Goal: Communication & Community: Answer question/provide support

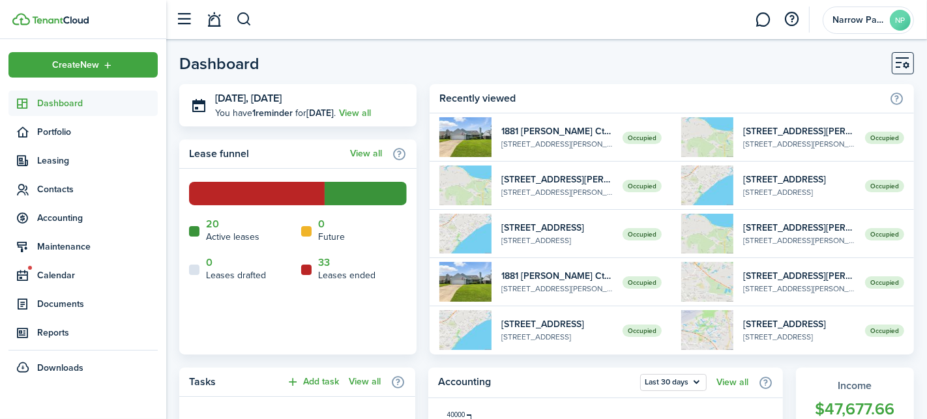
click at [66, 110] on span "Dashboard" at bounding box center [97, 103] width 121 height 14
click at [68, 218] on span "Accounting" at bounding box center [97, 218] width 121 height 14
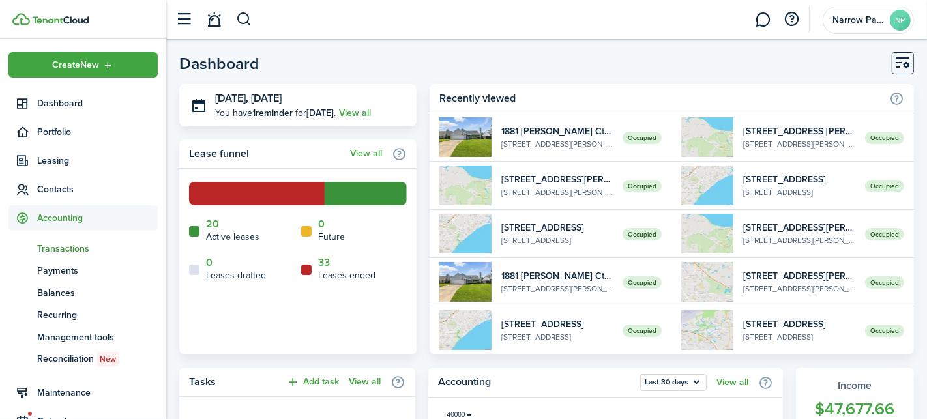
click at [77, 248] on span "Transactions" at bounding box center [97, 249] width 121 height 14
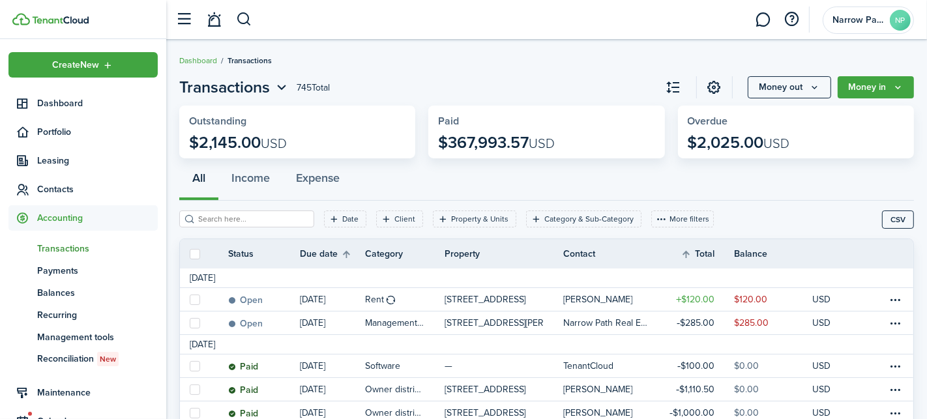
click at [689, 214] on div "Date Client Property & Units Category & Sub-Category More filters Save filters …" at bounding box center [530, 224] width 703 height 27
click at [669, 216] on button "More filters" at bounding box center [682, 219] width 63 height 17
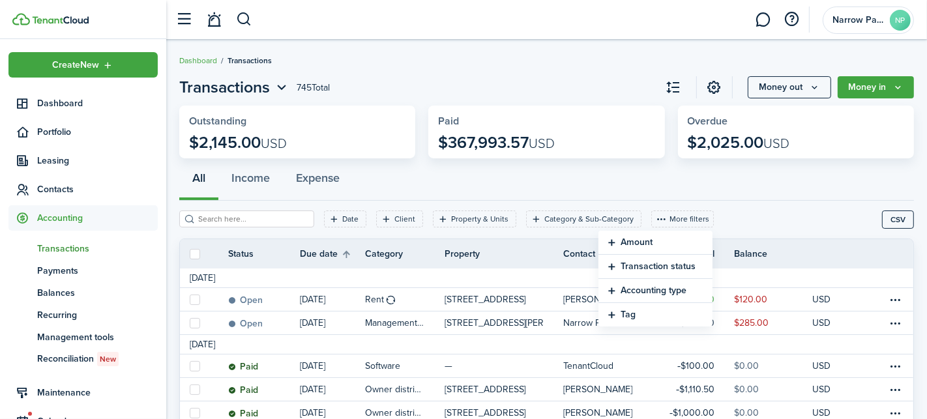
click at [656, 267] on button "Transaction status" at bounding box center [655, 267] width 114 height 24
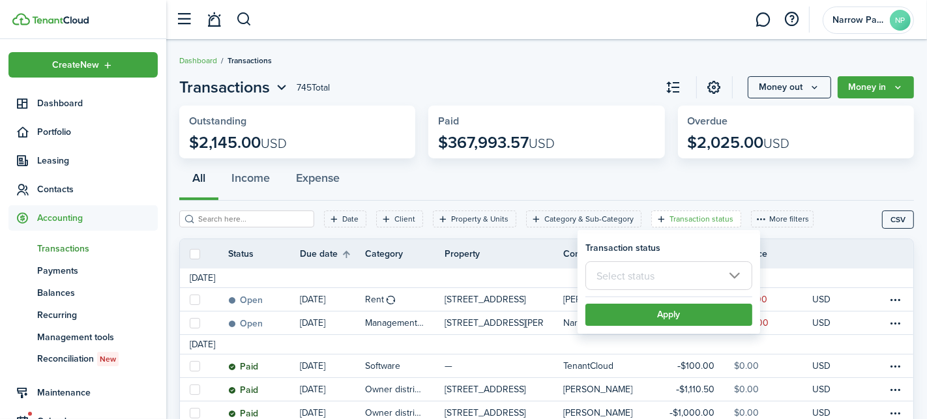
click at [656, 267] on input "text" at bounding box center [668, 275] width 167 height 29
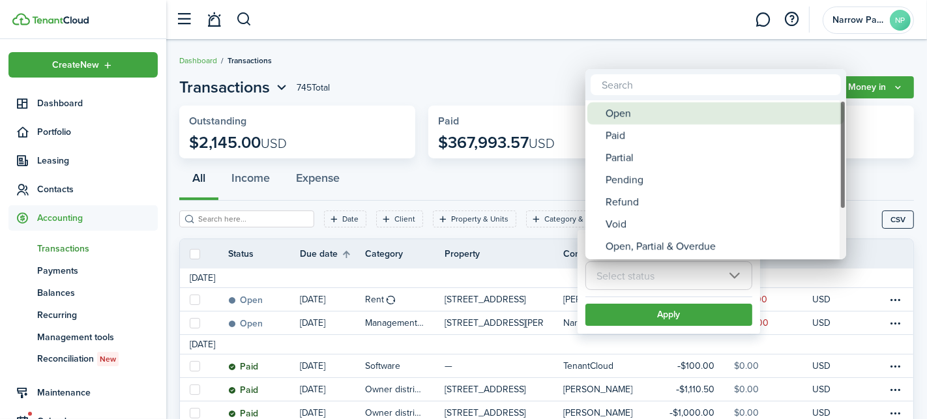
click at [636, 111] on div "Open" at bounding box center [721, 113] width 231 height 22
type input "Open"
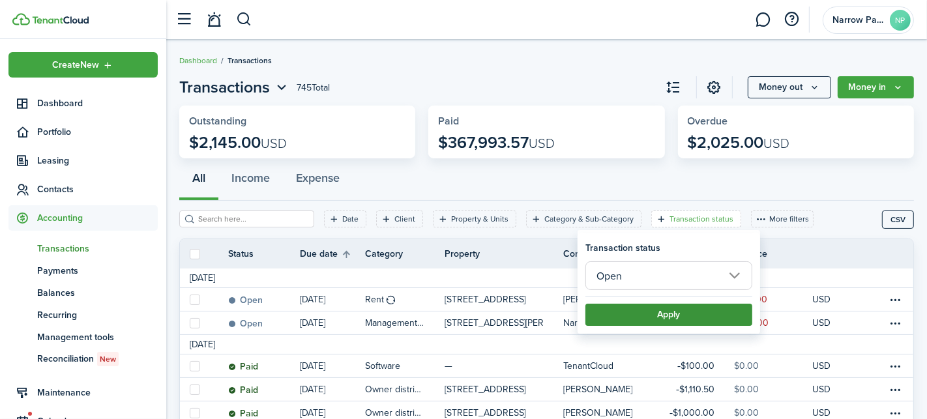
click at [671, 314] on button "Apply" at bounding box center [668, 315] width 167 height 22
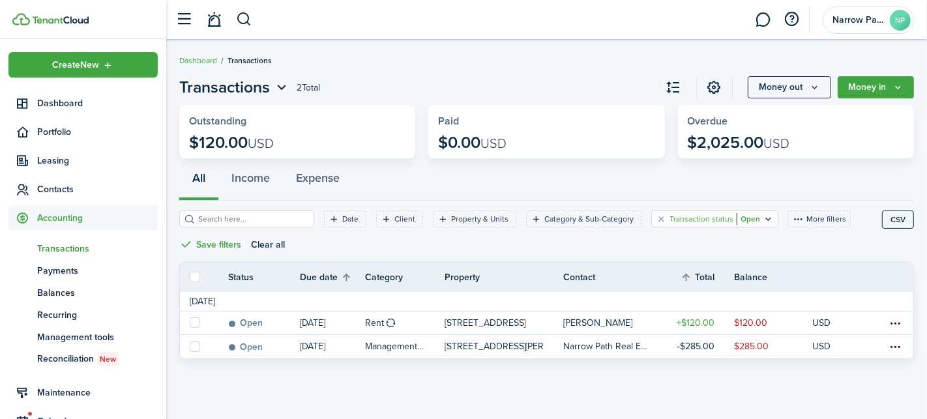
click at [675, 222] on filter-tag-label "Transaction status" at bounding box center [701, 219] width 64 height 12
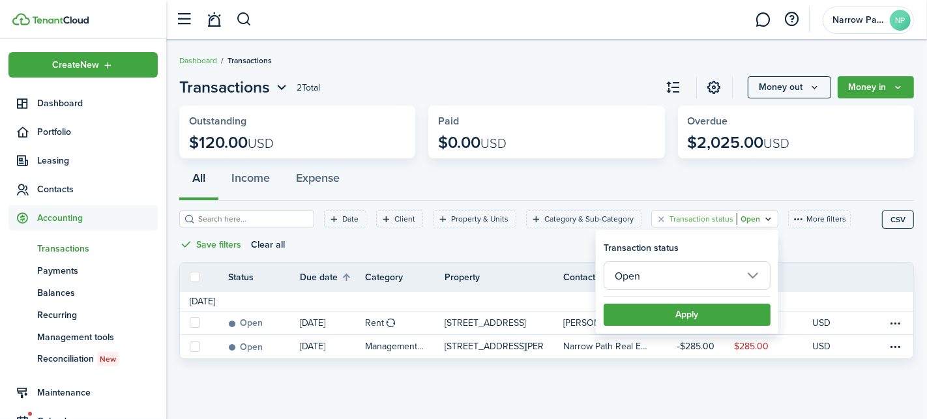
click at [697, 282] on input "Open" at bounding box center [687, 275] width 167 height 29
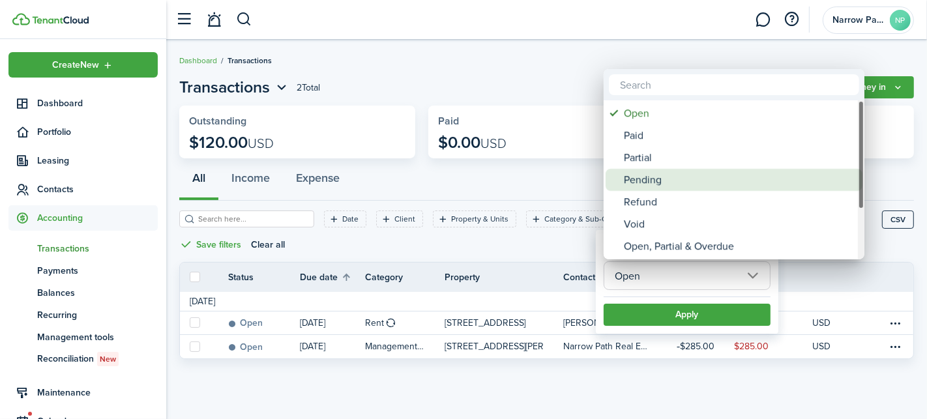
click at [676, 181] on div "Pending" at bounding box center [739, 180] width 231 height 22
type input "Pending"
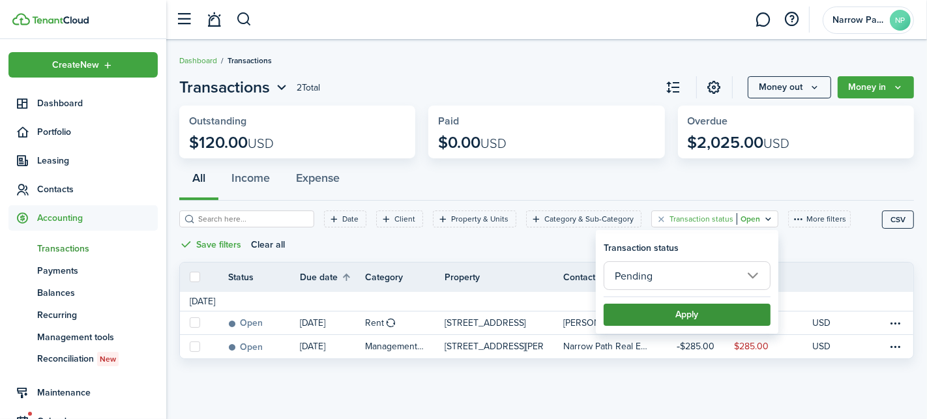
click at [688, 318] on button "Apply" at bounding box center [687, 315] width 167 height 22
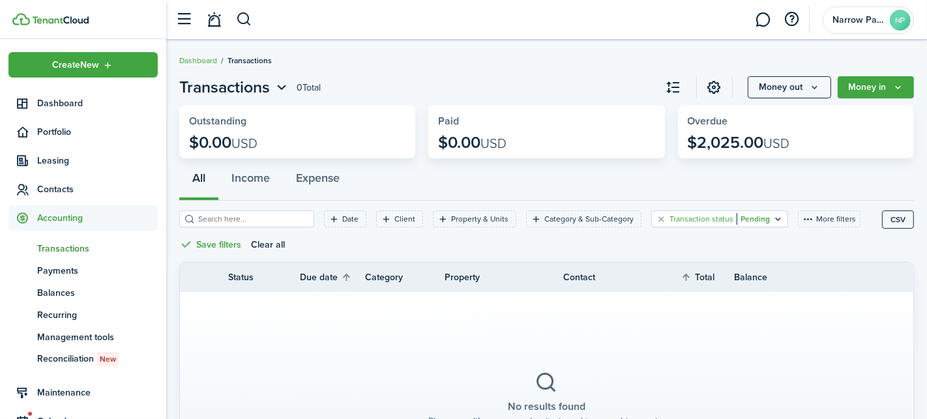
click at [680, 218] on filter-tag-label "Transaction status" at bounding box center [701, 219] width 64 height 12
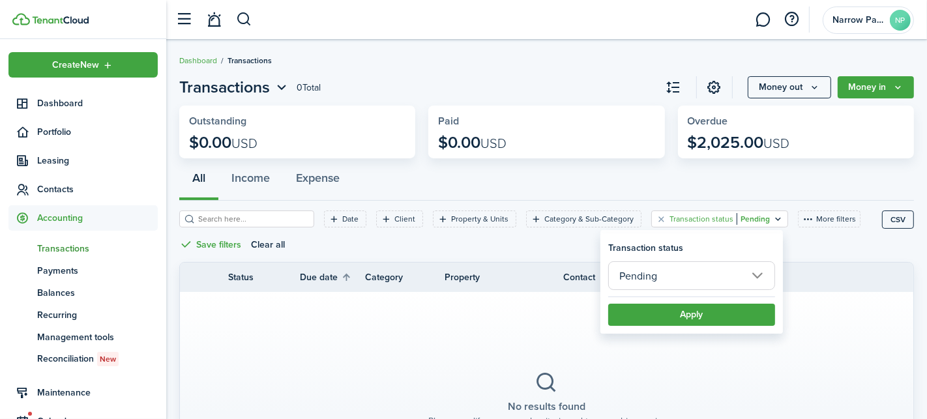
click at [680, 278] on input "Pending" at bounding box center [691, 275] width 167 height 29
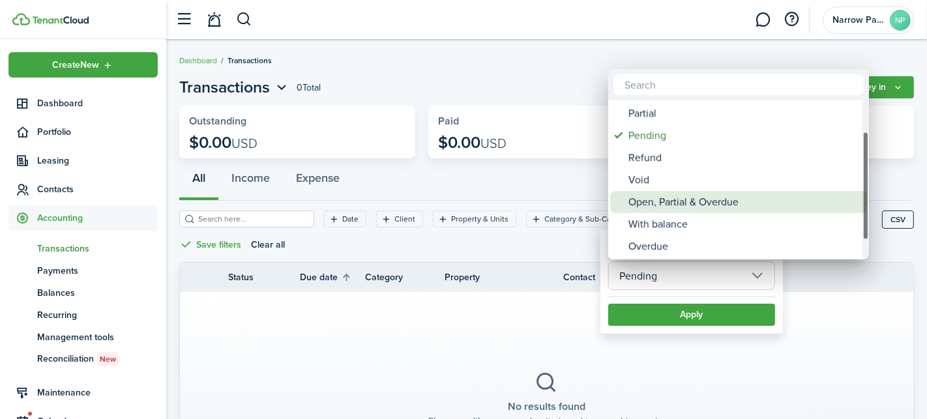
click at [671, 201] on div "Open, Partial & Overdue" at bounding box center [743, 202] width 231 height 22
type input "Open, Partial & Overdue"
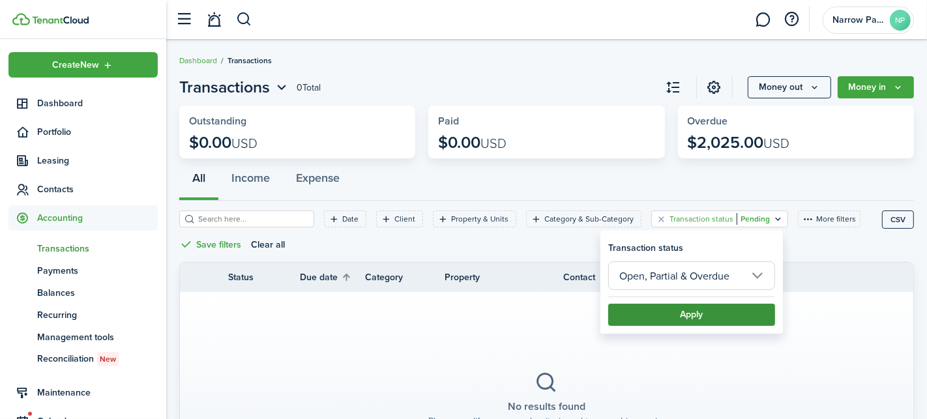
click at [666, 312] on button "Apply" at bounding box center [691, 315] width 167 height 22
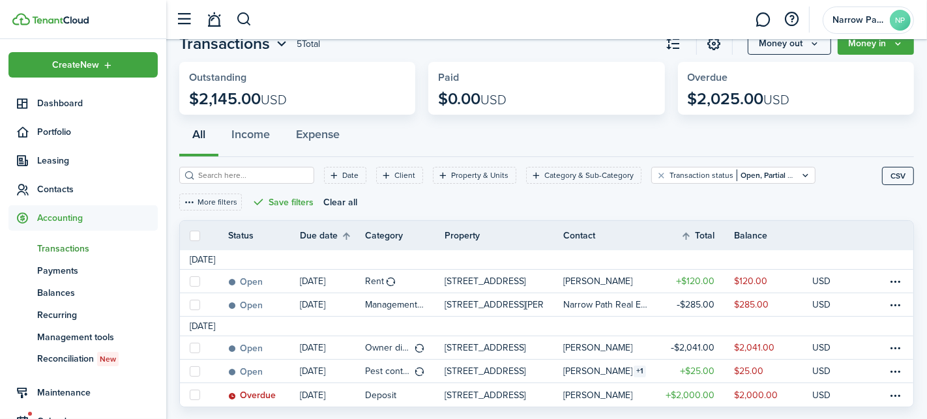
scroll to position [71, 0]
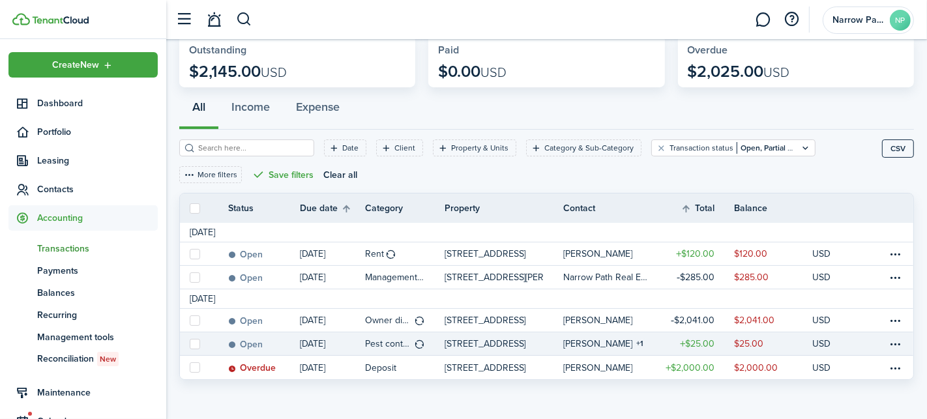
click at [578, 344] on table-info-title "[PERSON_NAME]" at bounding box center [597, 344] width 69 height 14
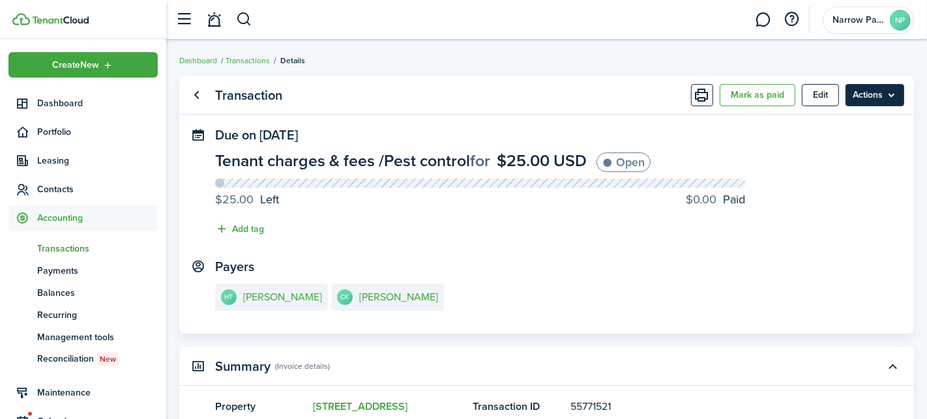
click at [873, 97] on menu-btn "Actions" at bounding box center [874, 95] width 59 height 22
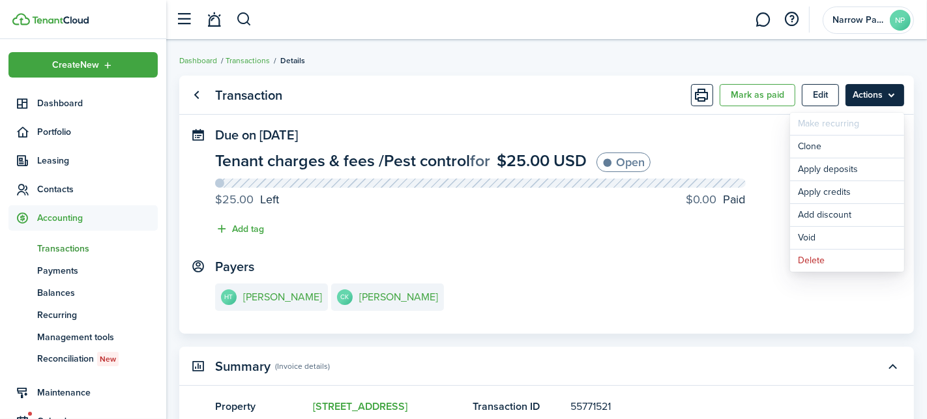
click at [874, 95] on menu-btn "Actions" at bounding box center [874, 95] width 59 height 22
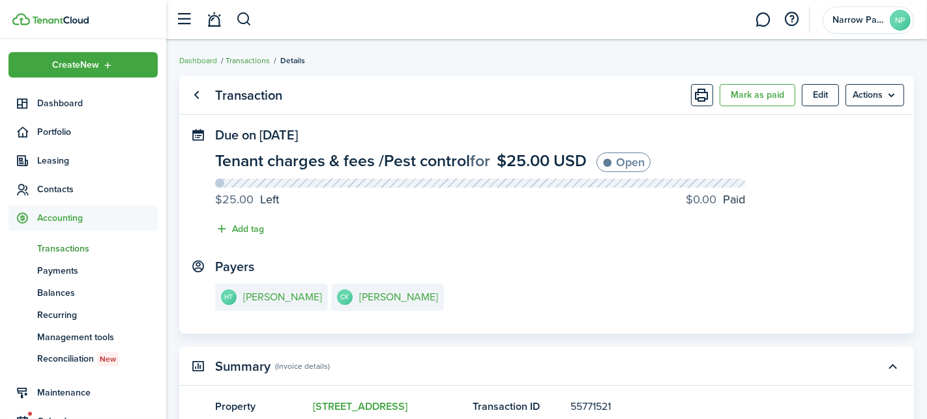
click at [254, 58] on link "Transactions" at bounding box center [248, 61] width 44 height 12
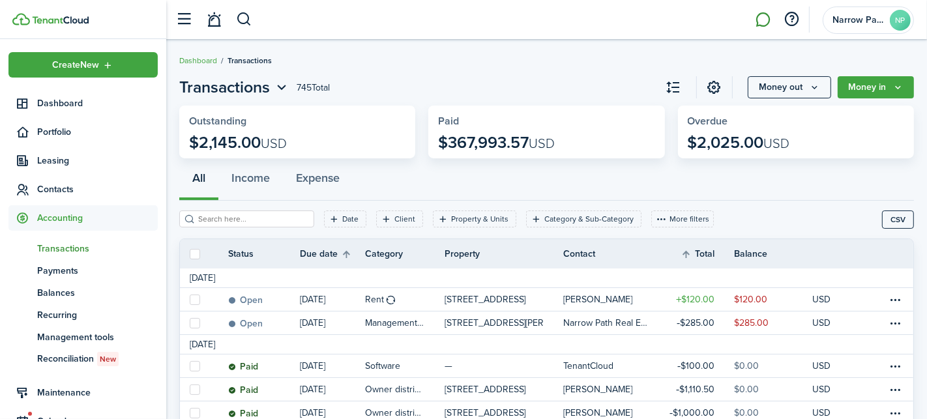
click at [761, 25] on link at bounding box center [763, 19] width 25 height 33
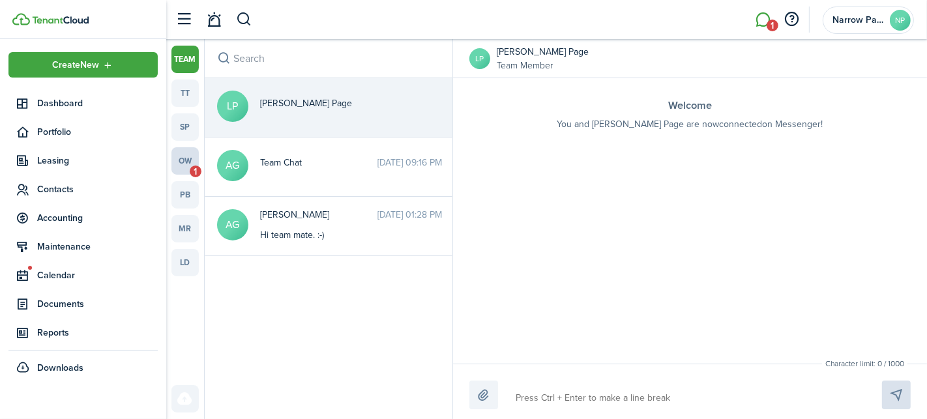
click at [181, 157] on link "ow 1" at bounding box center [184, 160] width 27 height 27
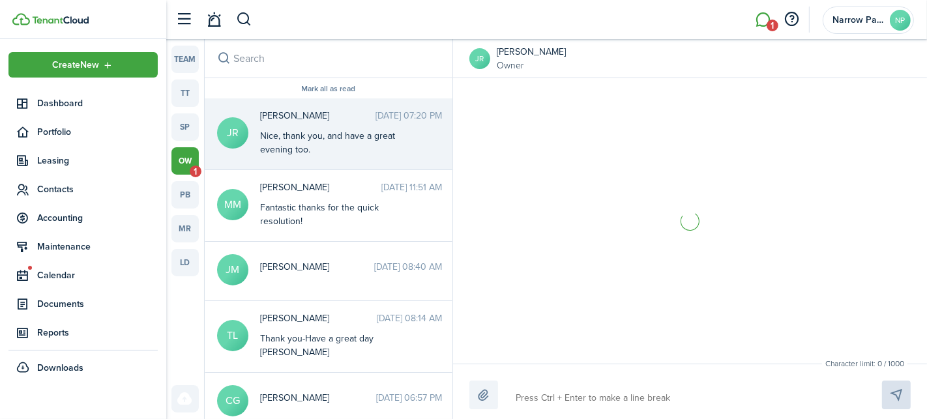
scroll to position [677, 0]
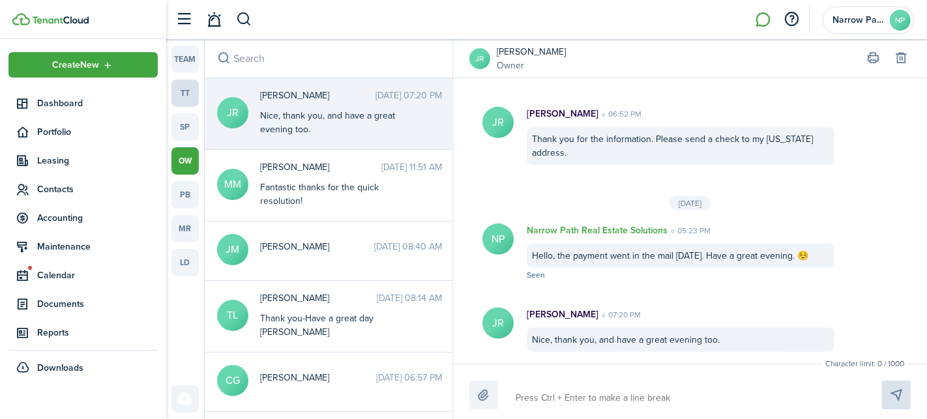
click at [185, 93] on link "tt" at bounding box center [184, 93] width 27 height 27
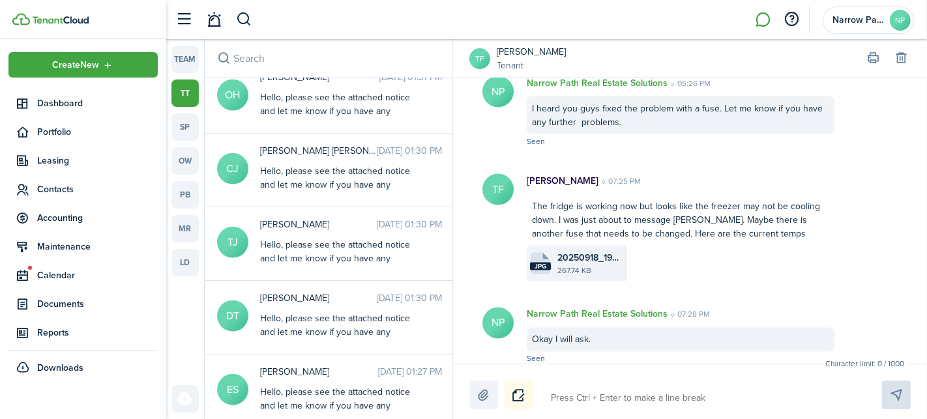
scroll to position [1175, 0]
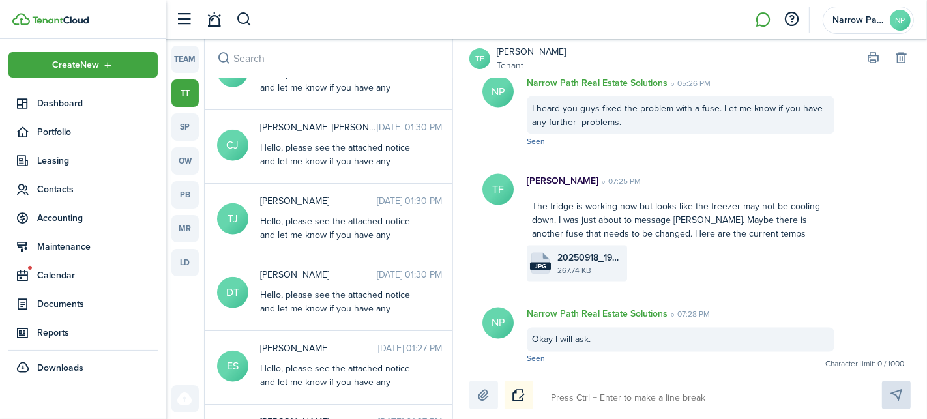
click at [385, 214] on div "Hello, please see the attached notice and let me know if you have any questions…" at bounding box center [341, 241] width 163 height 55
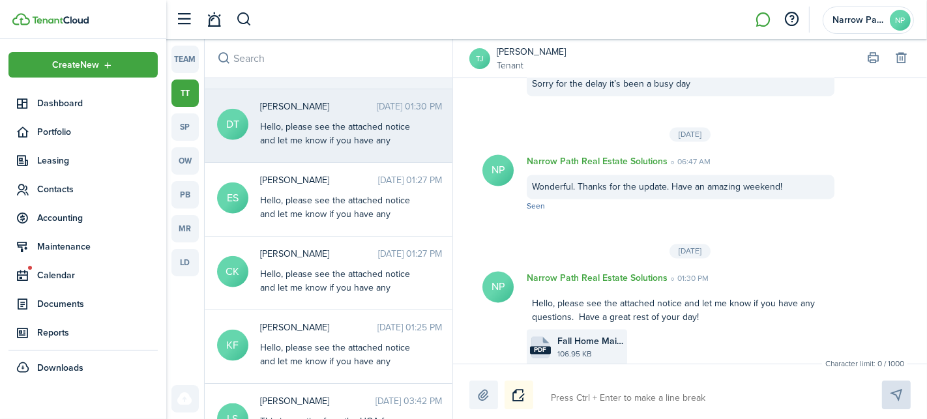
scroll to position [1345, 0]
click at [362, 276] on div "Hello, please see the attached notice and let me know if you have any questions…" at bounding box center [341, 293] width 163 height 55
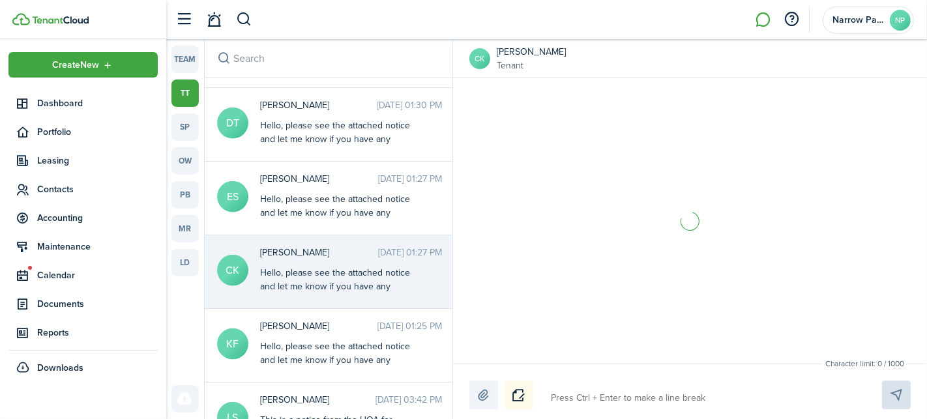
scroll to position [1782, 0]
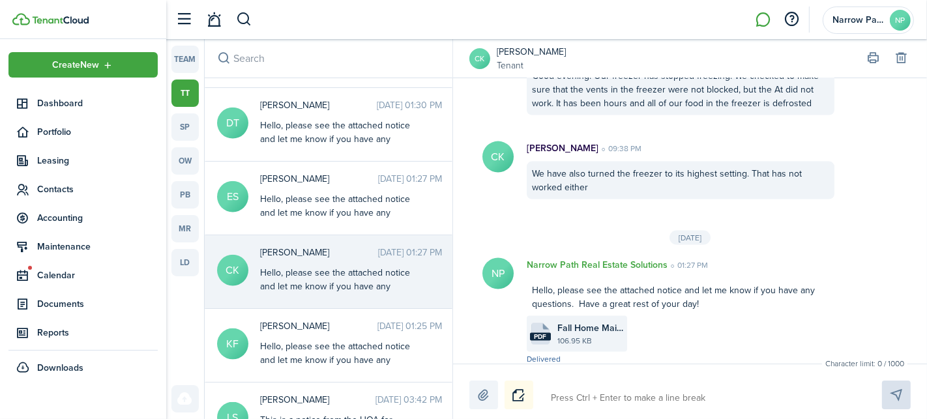
click at [584, 396] on textarea at bounding box center [701, 398] width 310 height 22
type textarea "G"
type textarea "Go"
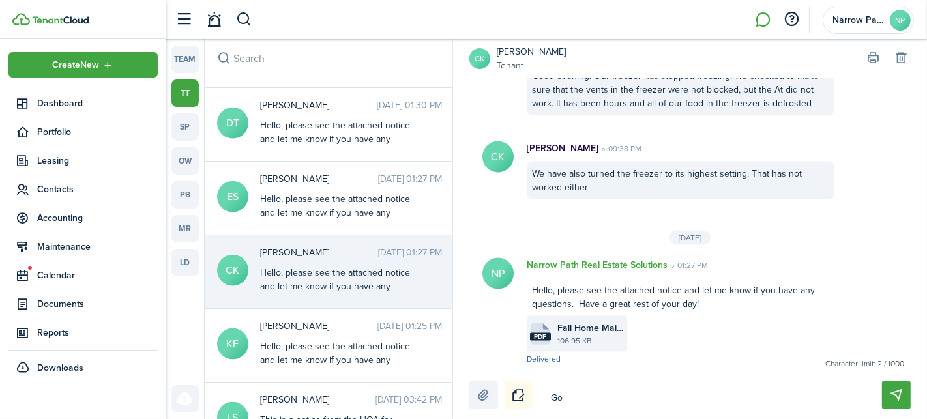
type textarea "Goo"
type textarea "Good"
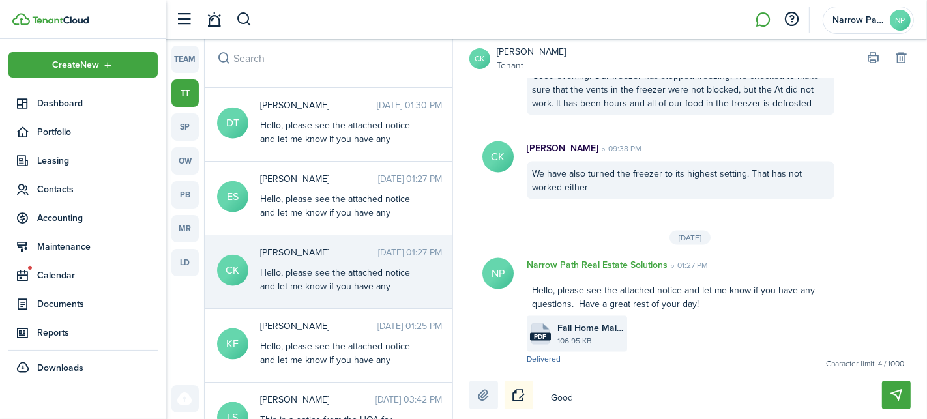
type textarea "Good"
type textarea "Good m"
type textarea "Good mo"
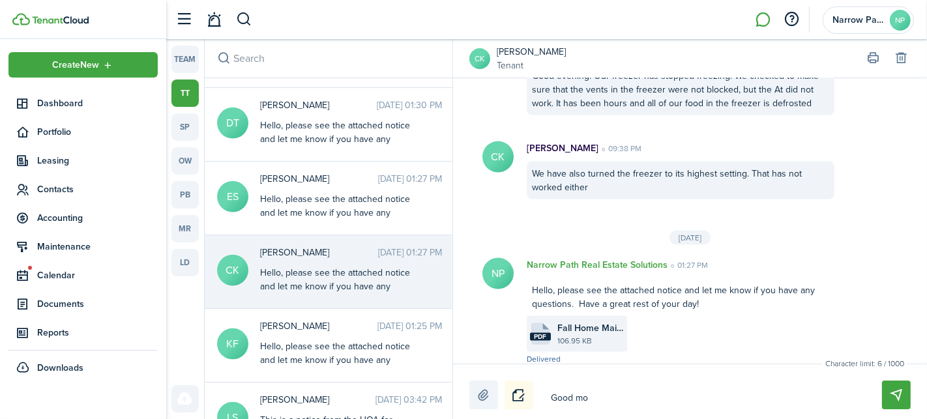
type textarea "Good mon"
type textarea "Good monr"
type textarea "Good monri"
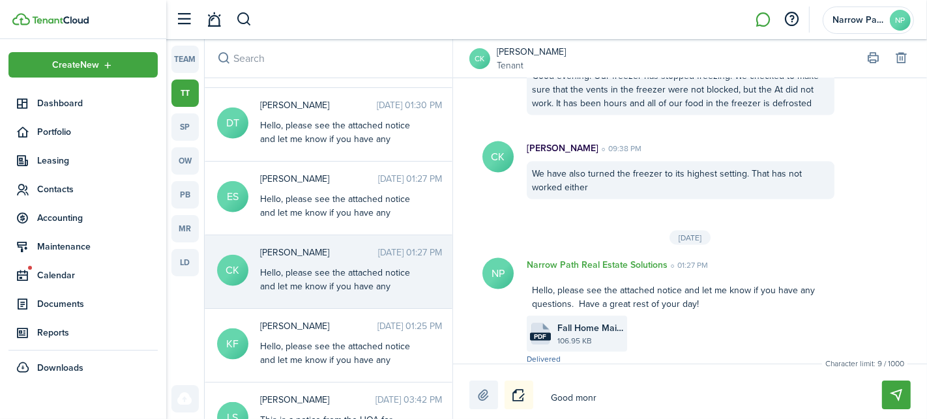
type textarea "Good monri"
type textarea "Good monrin"
type textarea "Good monring"
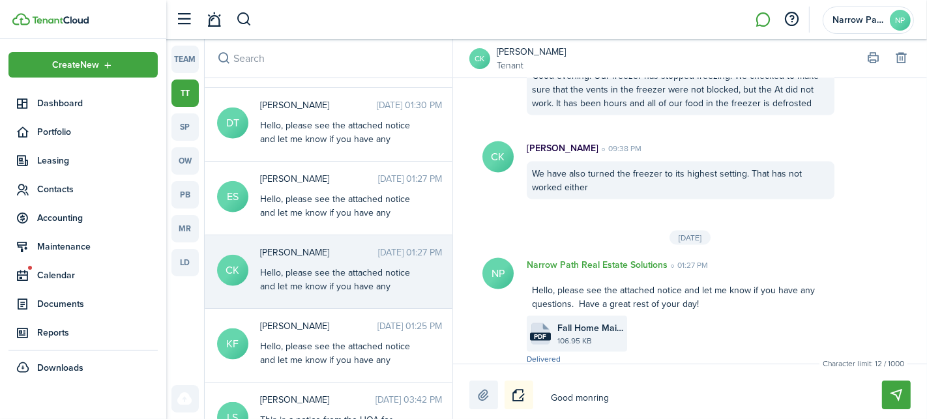
type textarea "Good monring,"
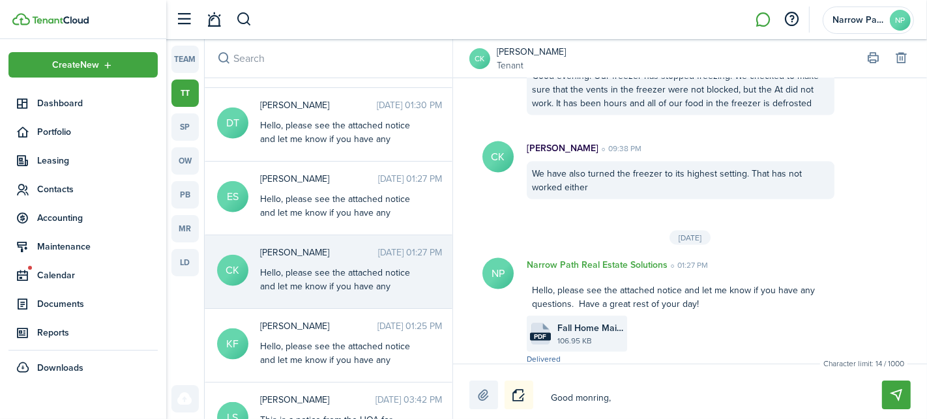
type textarea "Good monring,"
type textarea "Good monring"
type textarea "Good monrin"
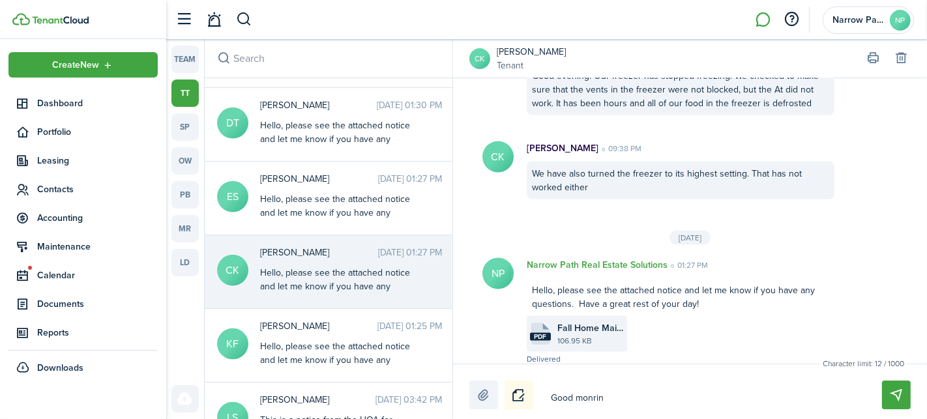
type textarea "Good monri"
type textarea "Good monr"
type textarea "Good mon"
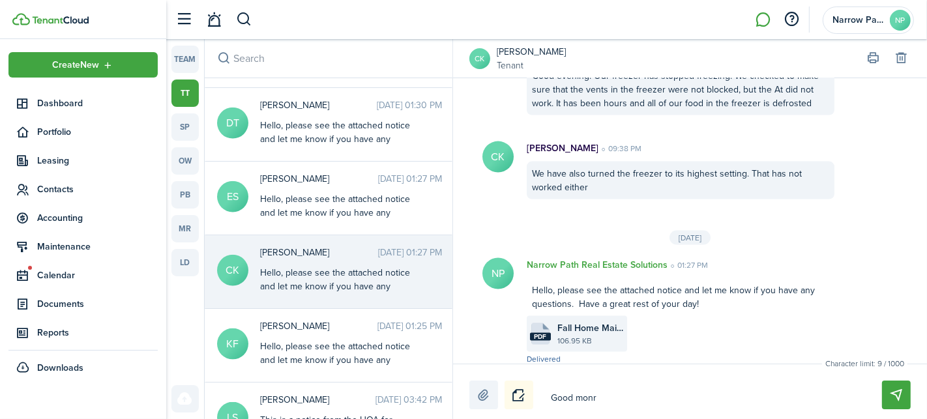
type textarea "Good mon"
type textarea "Good monr"
type textarea "Good monrn"
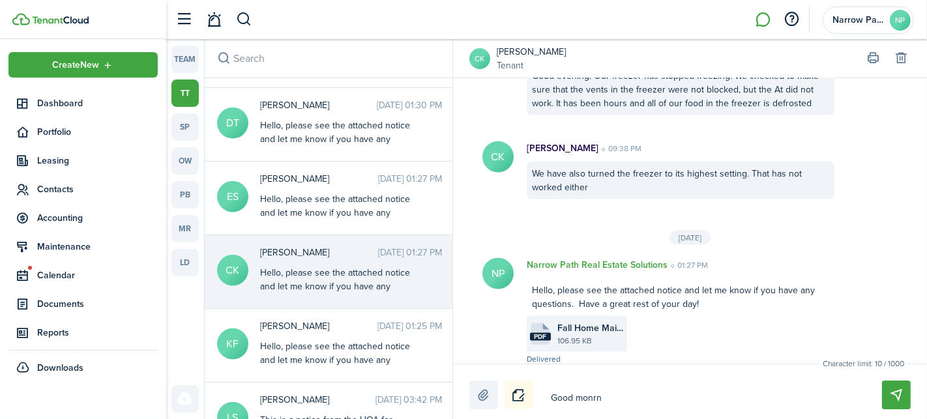
type textarea "Good monrni"
type textarea "Good monrn"
type textarea "Good monr"
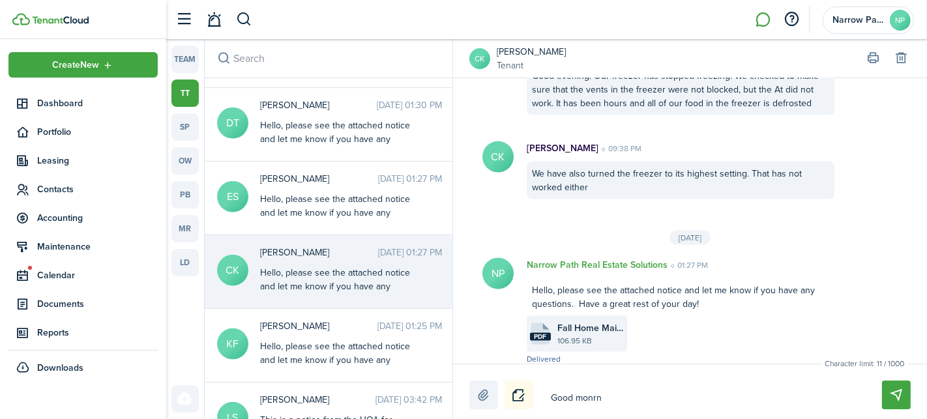
type textarea "Good monr"
type textarea "Good mon"
type textarea "Good mo"
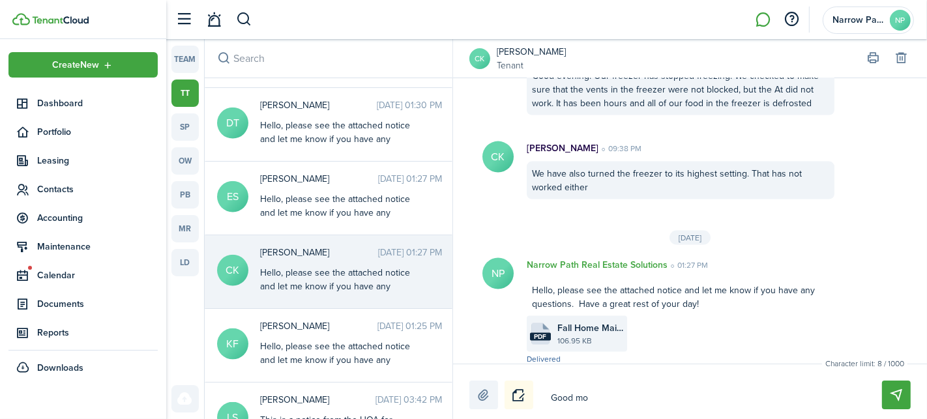
type textarea "Good mor"
type textarea "Good morn"
type textarea "Good morni"
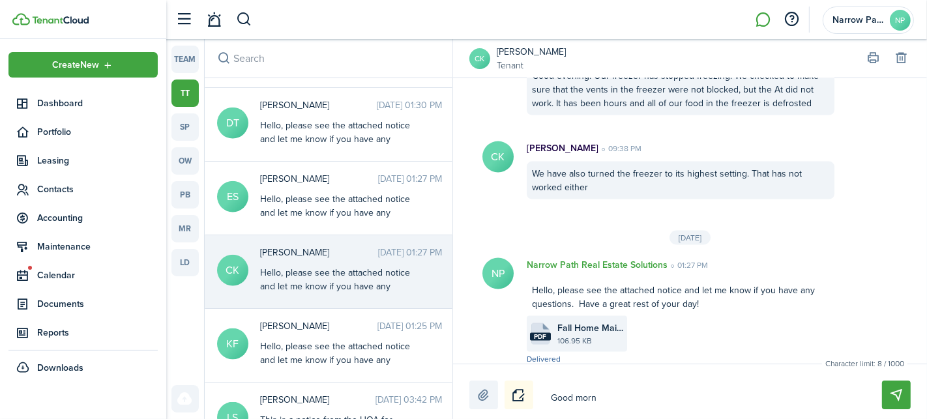
type textarea "Good morni"
type textarea "Good mornin"
type textarea "Good morning"
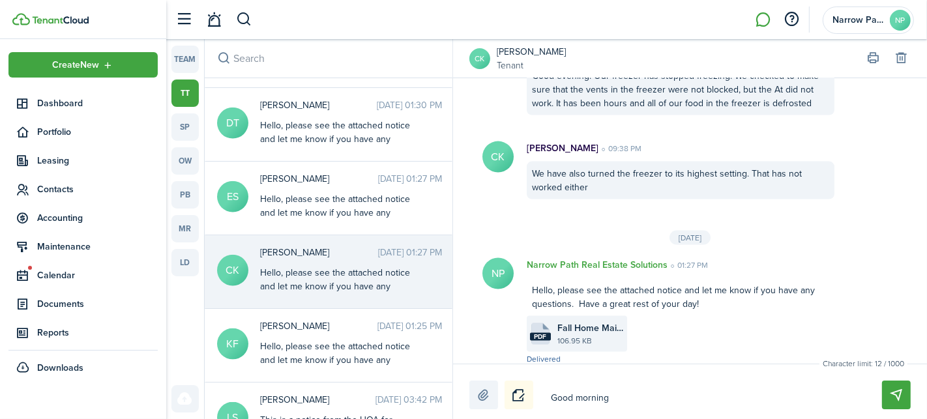
type textarea "Good morning,"
type textarea "Good morning, p"
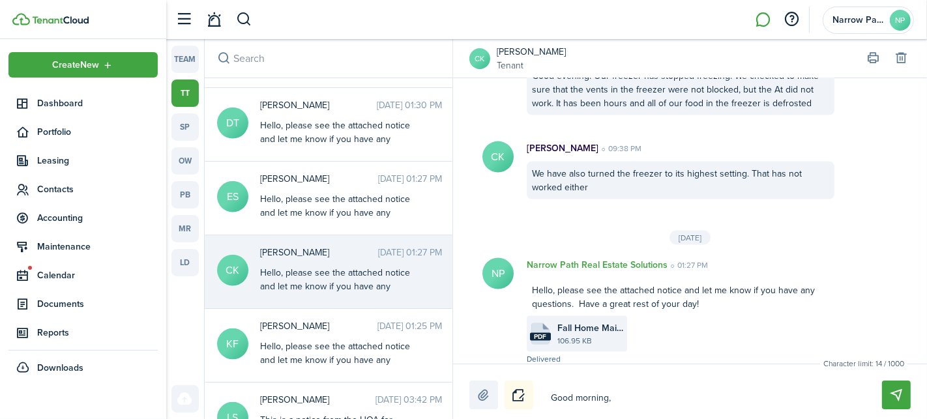
type textarea "Good morning, p"
type textarea "Good morning, pl"
type textarea "Good morning, ple"
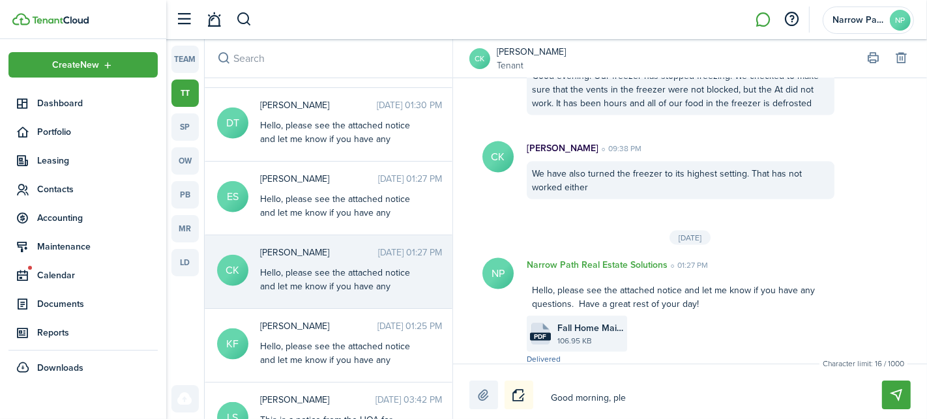
type textarea "Good morning, plea"
type textarea "Good morning, pleas"
type textarea "Good morning, please"
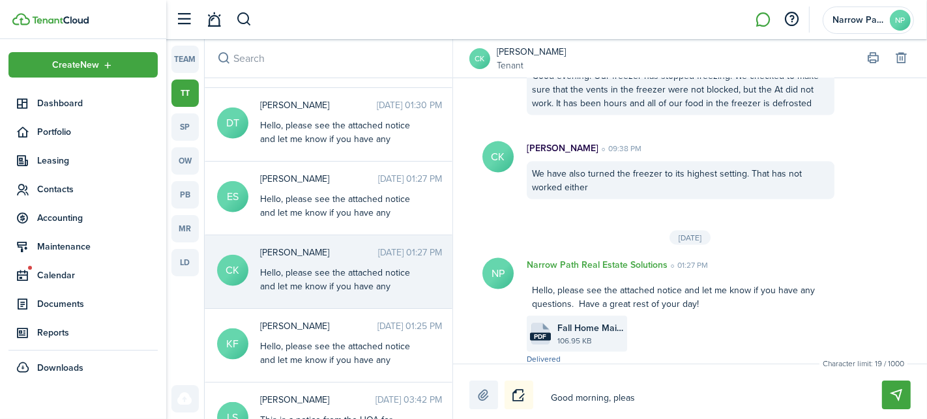
type textarea "Good morning, please"
type textarea "Good morning, please p"
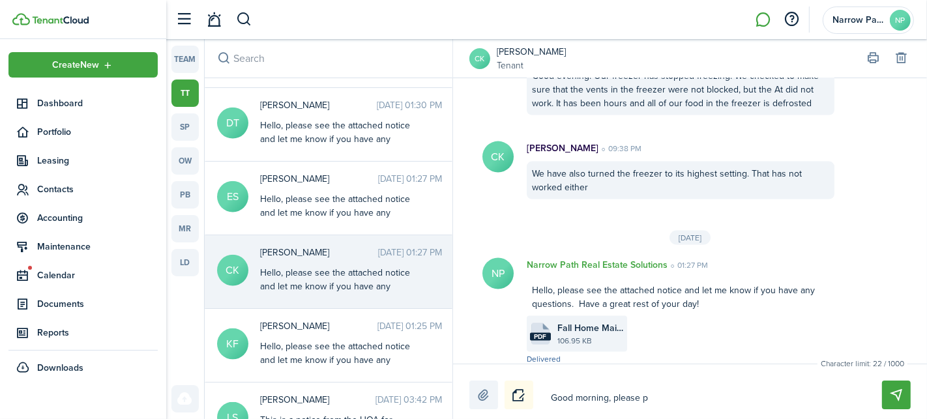
type textarea "Good morning, please pa"
type textarea "Good morning, please pay"
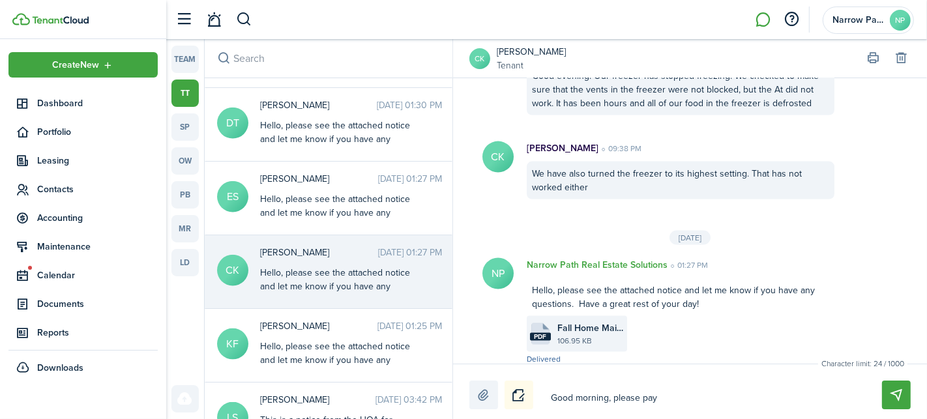
type textarea "Good morning, please pay"
type textarea "Good morning, please pay t"
type textarea "Good morning, please pay th"
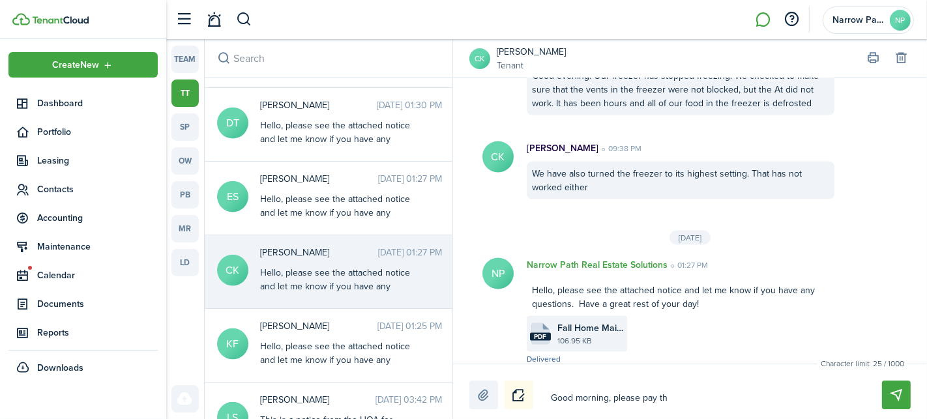
type textarea "Good morning, please pay the"
type textarea "Good morning, please pay the $"
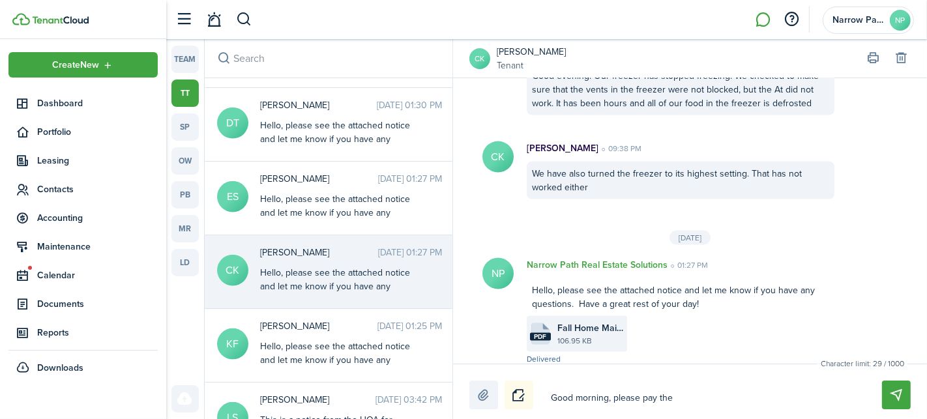
type textarea "Good morning, please pay the $"
type textarea "Good morning, please pay the $2"
type textarea "Good morning, please pay the $25"
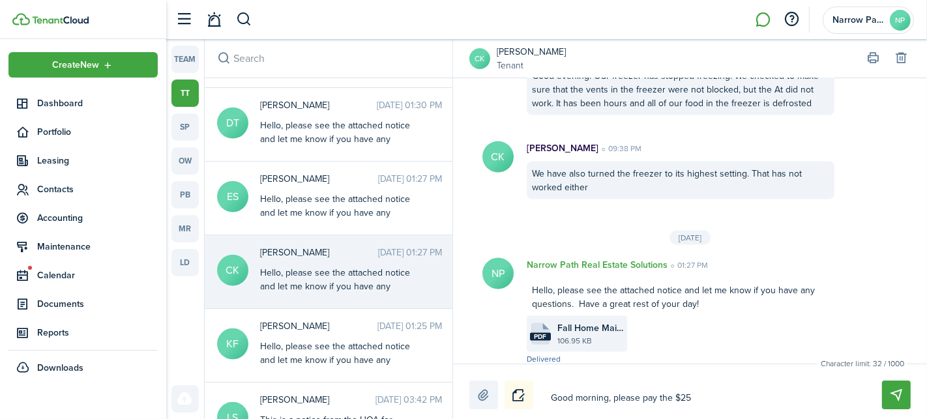
type textarea "Good morning, please pay the $25"
type textarea "Good morning, please pay the $25 p"
type textarea "Good morning, please pay the $25 pe"
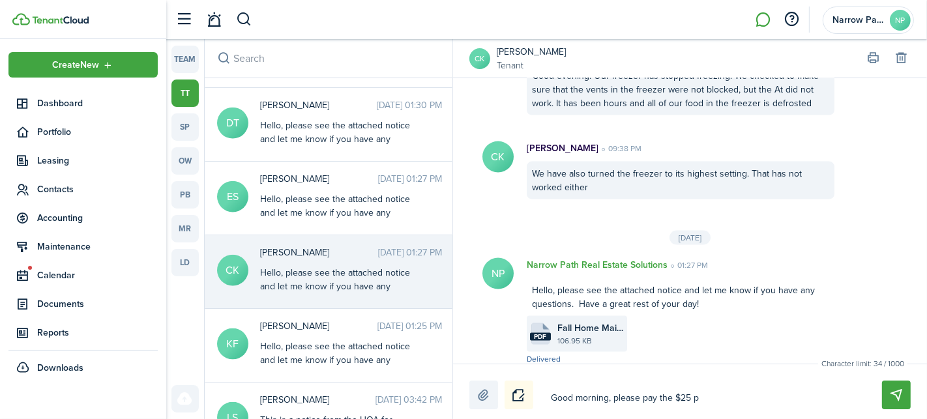
type textarea "Good morning, please pay the $25 pe"
type textarea "Good morning, please pay the $25 pes"
type textarea "Good morning, please pay the $25 pest"
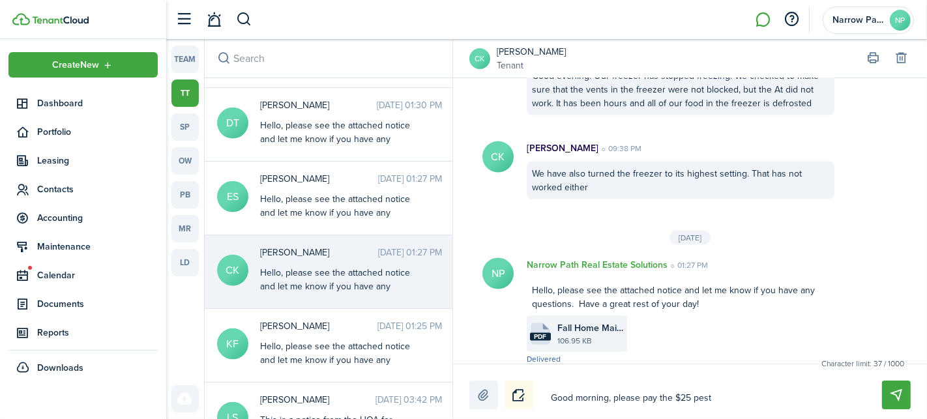
type textarea "Good morning, please pay the $25 pest"
type textarea "Good morning, please pay the $25 pest c"
type textarea "Good morning, please pay the $25 pest co"
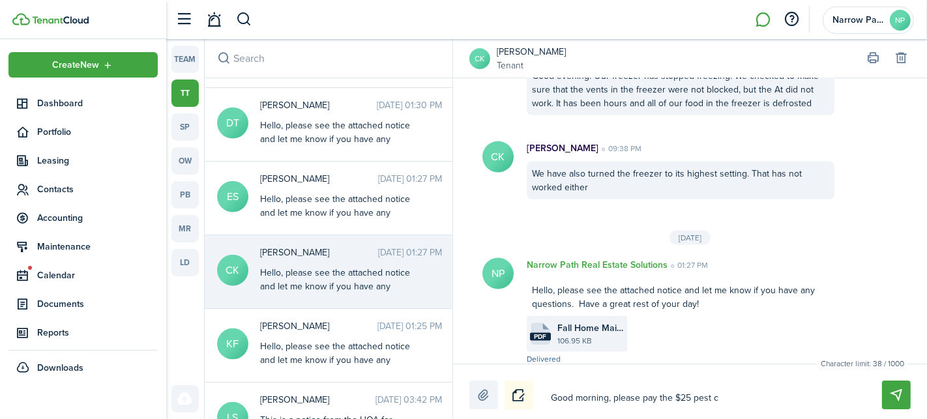
type textarea "Good morning, please pay the $25 pest co"
type textarea "Good morning, please pay the $25 pest con"
type textarea "Good morning, please pay the $25 pest cont"
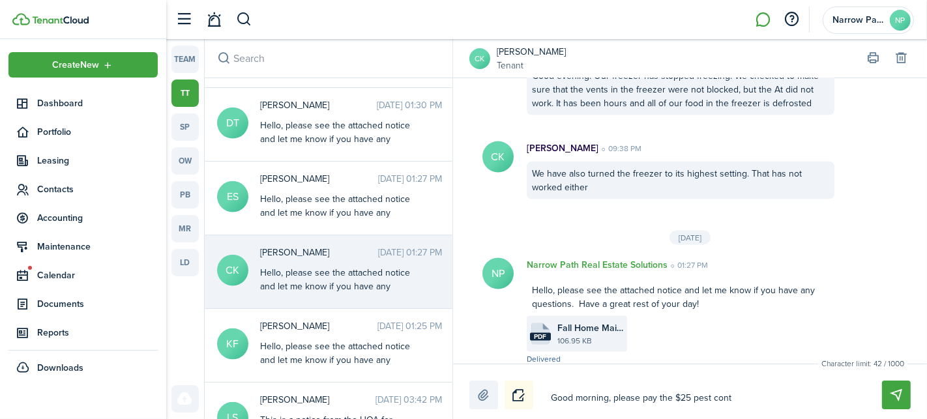
type textarea "Good morning, please pay the $25 pest contr"
type textarea "Good morning, please pay the $25 pest contro"
type textarea "Good morning, please pay the $25 pest control"
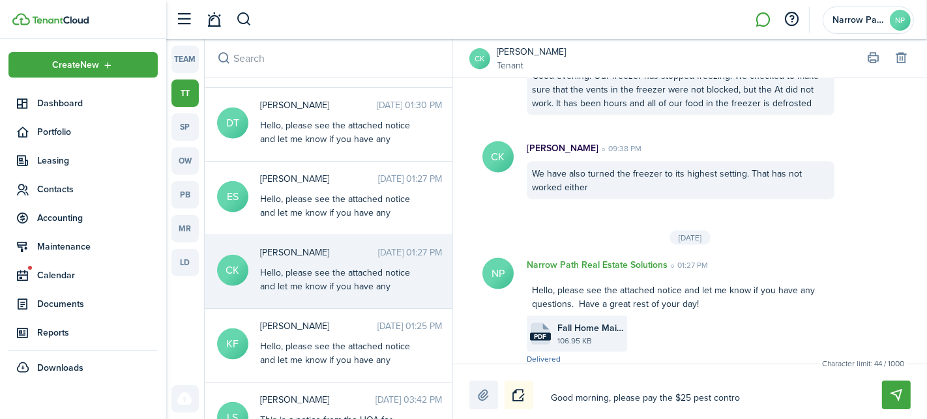
type textarea "Good morning, please pay the $25 pest control"
type textarea "Good morning, please pay the $25 pest control i"
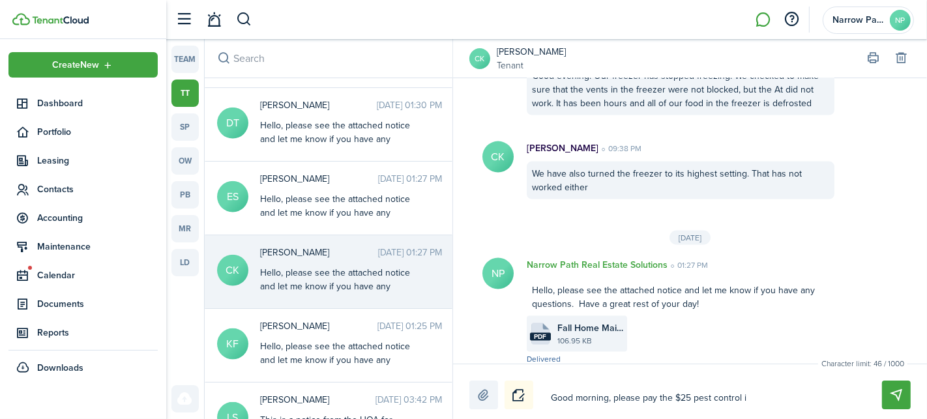
type textarea "Good morning, please pay the $25 pest control in"
type textarea "Good morning, please pay the $25 pest control inv"
type textarea "Good morning, please pay the $25 pest control invo"
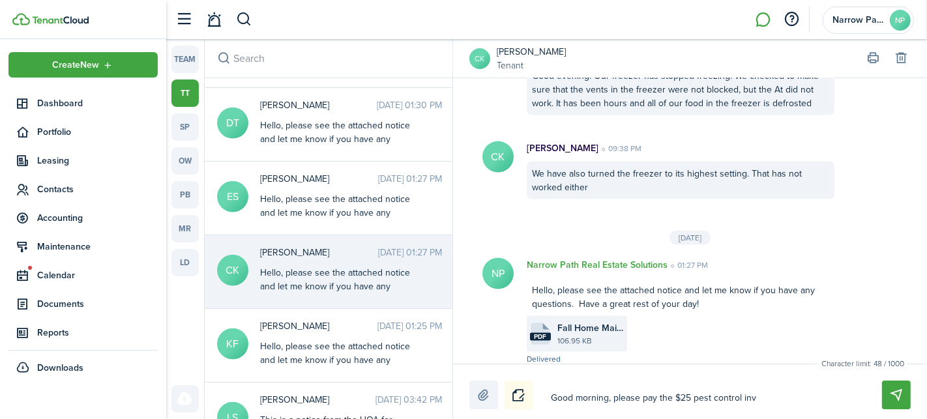
type textarea "Good morning, please pay the $25 pest control invo"
type textarea "Good morning, please pay the $25 pest control invoi"
type textarea "Good morning, please pay the $25 pest control invoic"
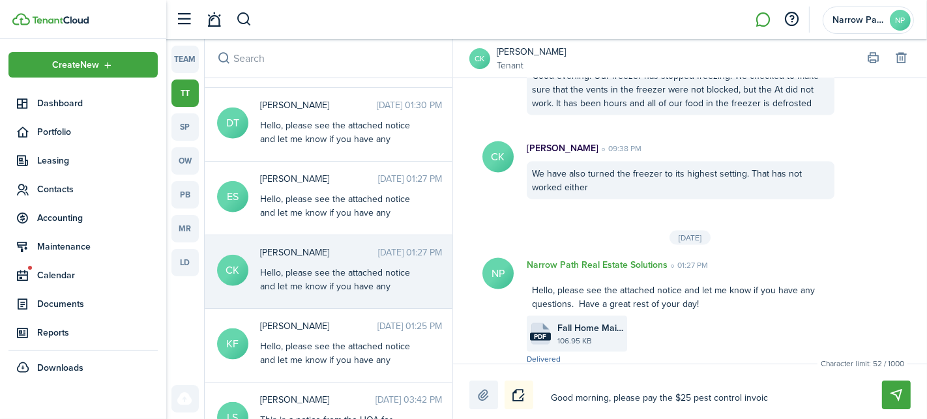
type textarea "Good morning, please pay the $25 pest control invoice"
type textarea "Good morning, please pay the $25 pest control invoice t"
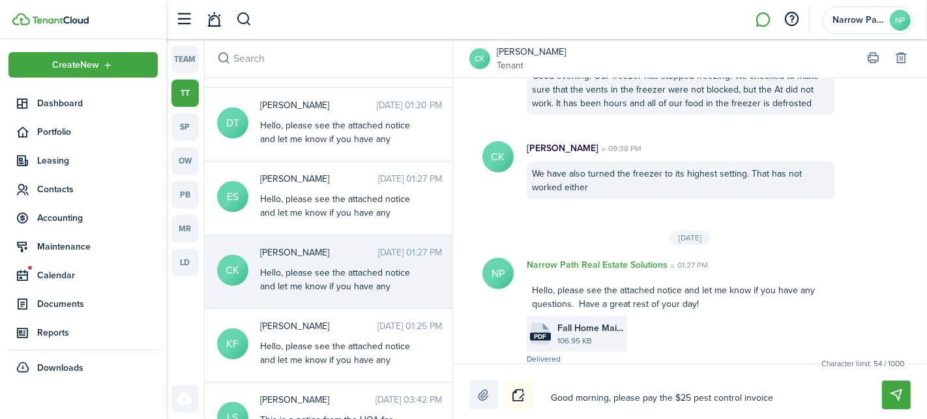
type textarea "Good morning, please pay the $25 pest control invoice t"
type textarea "Good morning, please pay the $25 pest control invoice th"
type textarea "Good morning, please pay the $25 pest control invoice tha"
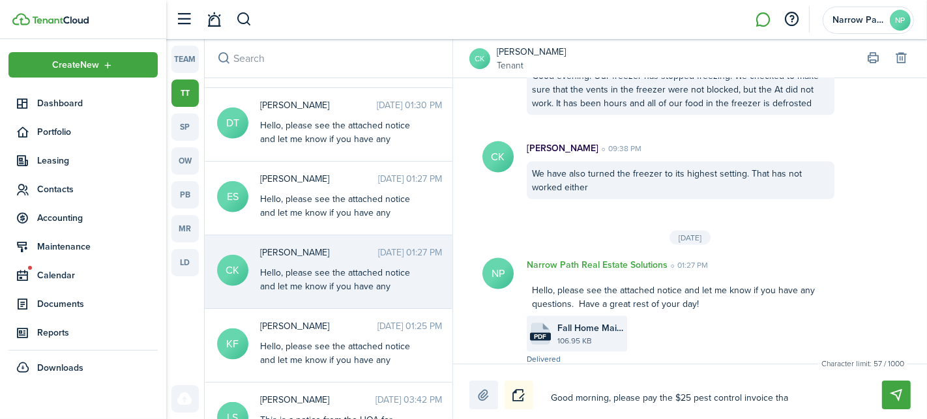
type textarea "Good morning, please pay the $25 pest control invoice that"
type textarea "Good morning, please pay the $25 pest control invoice tha"
type textarea "Good morning, please pay the $25 pest control invoice th"
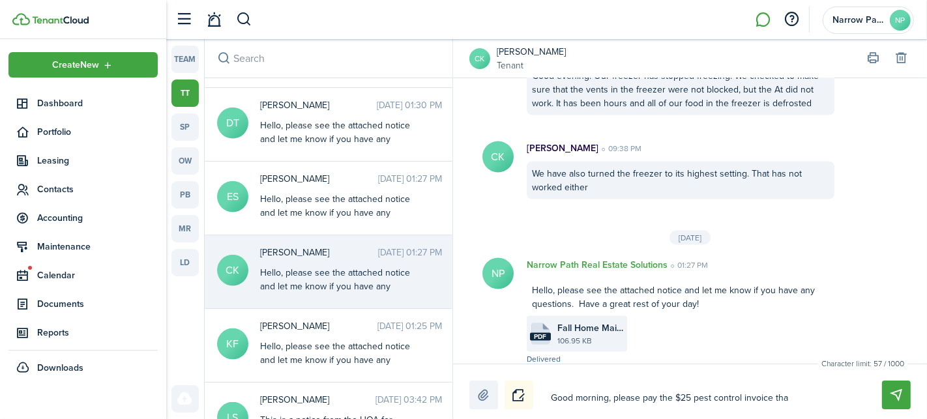
type textarea "Good morning, please pay the $25 pest control invoice th"
type textarea "Good morning, please pay the $25 pest control invoice t"
type textarea "Good morning, please pay the $25 pest control invoice"
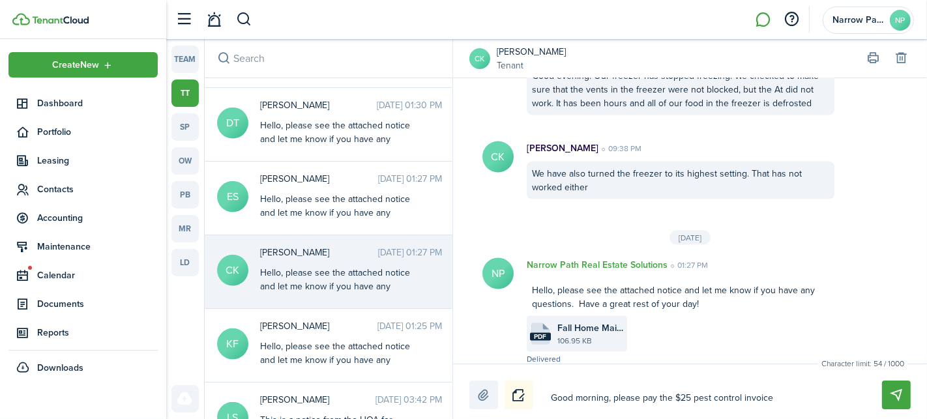
type textarea "Good morning, please pay the $25 pest control invoice t"
type textarea "Good morning, please pay the $25 pest control invoice to"
type textarea "Good morning, please pay the $25 pest control invoice [PERSON_NAME]"
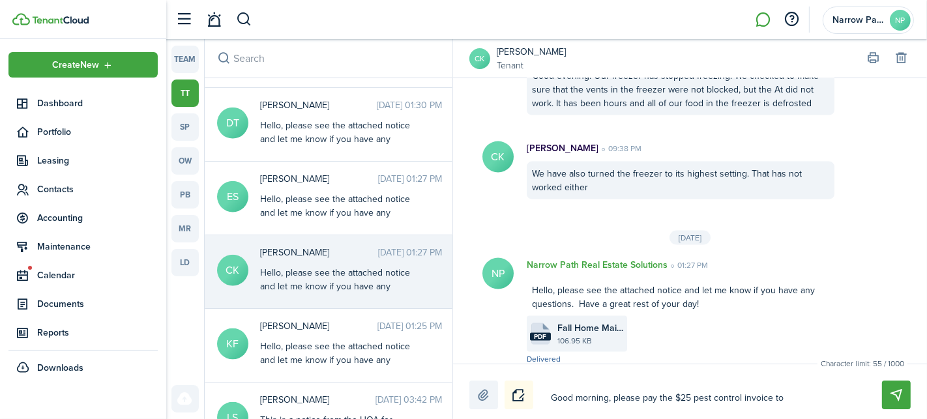
type textarea "Good morning, please pay the $25 pest control invoice [PERSON_NAME]"
type textarea "Good morning, please pay the $25 pest control invoice toda"
type textarea "Good morning, please pay the $25 pest control invoice [DATE]"
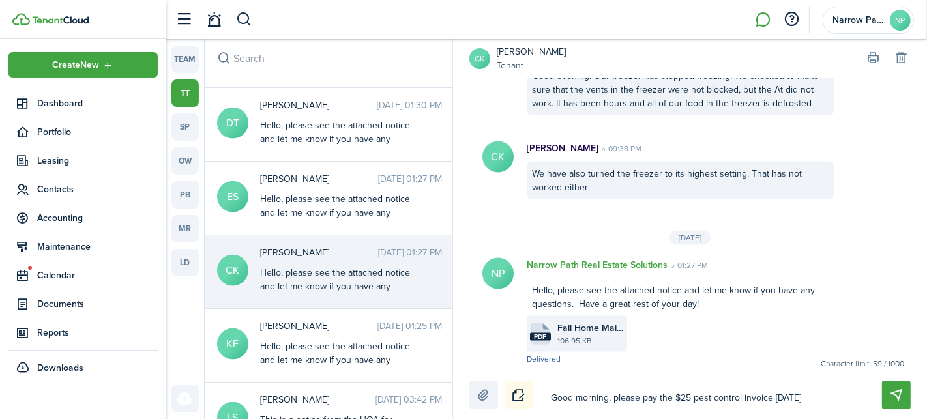
type textarea "Good morning, please pay the $25 pest control invoice [DATE]."
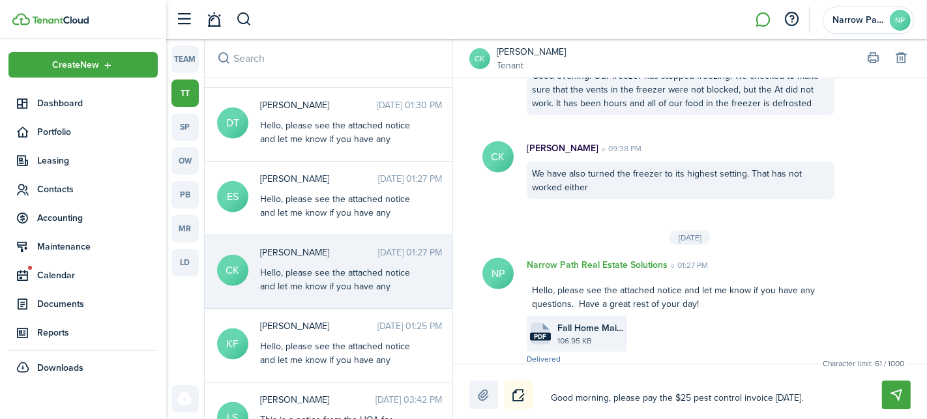
type textarea "Good morning, please pay the $25 pest control invoice [DATE]."
type textarea "Good morning, please pay the $25 pest control invoice [DATE]. T"
type textarea "Good morning, please pay the $25 pest control invoice [DATE]. Th"
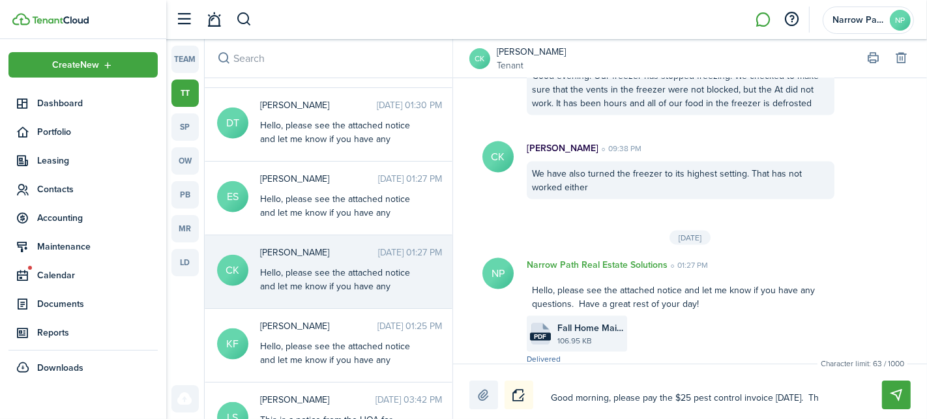
type textarea "Good morning, please pay the $25 pest control invoice [DATE]. Tha"
type textarea "Good morning, please pay the $25 pest control invoice [DATE]. Than"
type textarea "Good morning, please pay the $25 pest control invoice [DATE]. Thank"
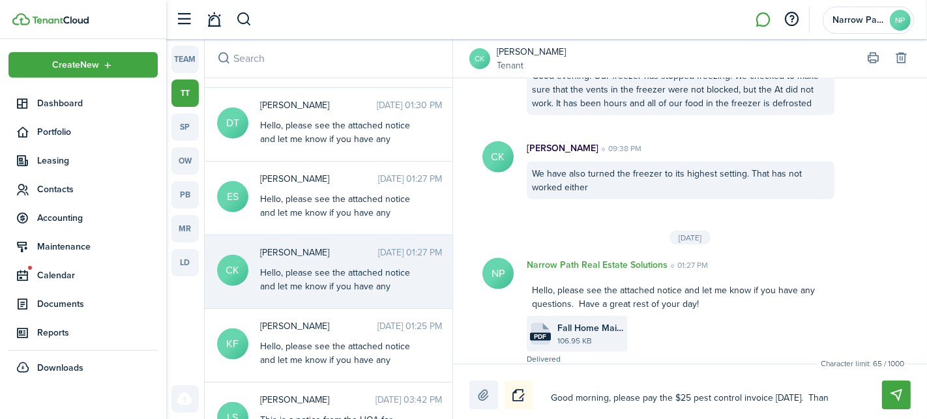
type textarea "Good morning, please pay the $25 pest control invoice [DATE]. Thank"
type textarea "Good morning, please pay the $25 pest control invoice [DATE]. Thank y"
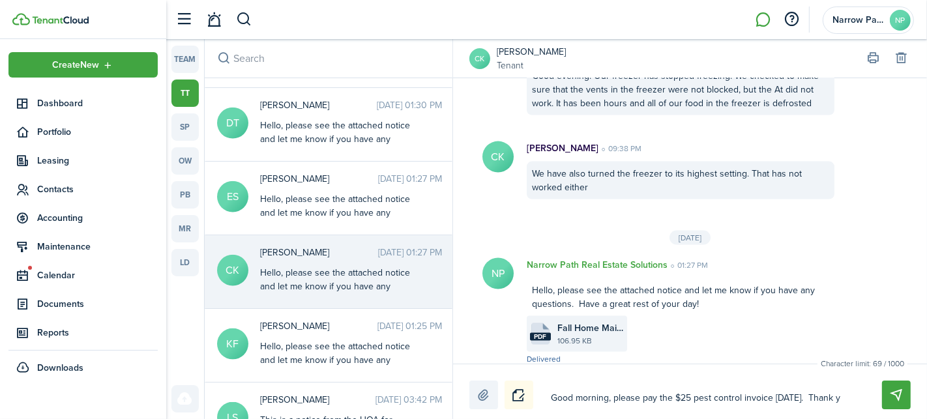
type textarea "Good morning, please pay the $25 pest control invoice [DATE]. Thank yo"
type textarea "Good morning, please pay the $25 pest control invoice [DATE]. Thank you"
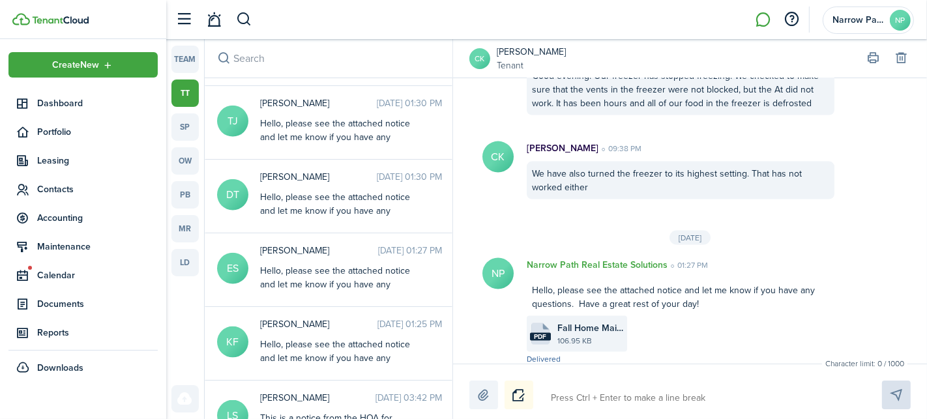
scroll to position [1416, 0]
